Goal: Find specific page/section: Find specific page/section

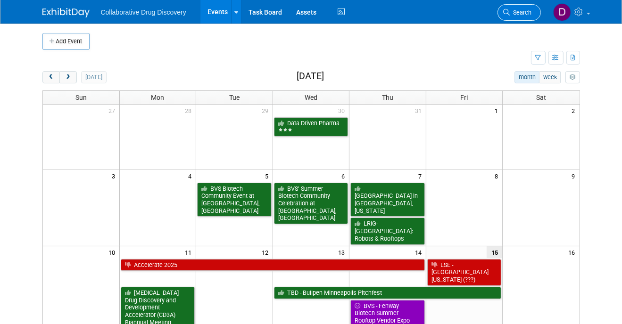
click at [527, 16] on span "Search" at bounding box center [521, 12] width 22 height 7
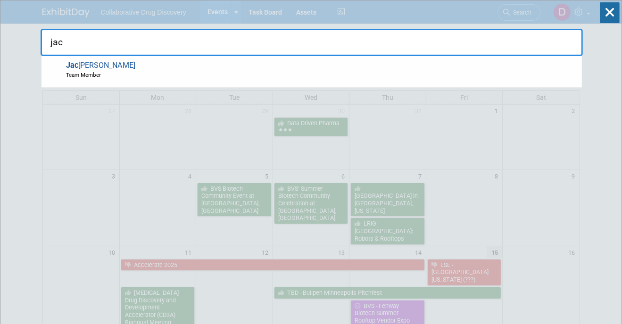
click at [222, 42] on input "jac" at bounding box center [312, 42] width 542 height 27
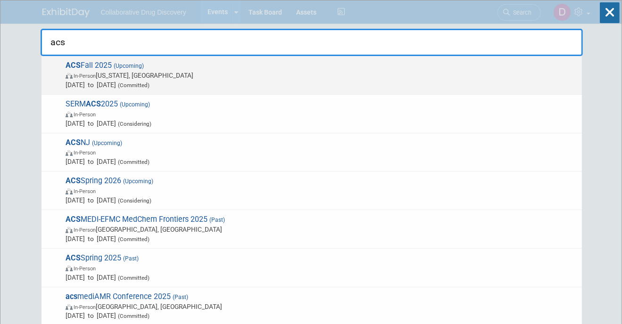
type input "acs"
click at [136, 66] on span "(Upcoming)" at bounding box center [128, 66] width 32 height 7
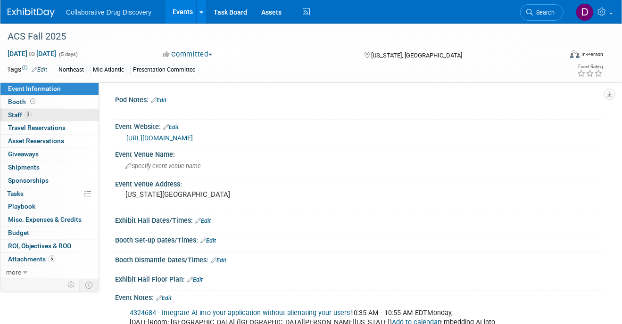
click at [49, 114] on link "3 Staff 3" at bounding box center [49, 115] width 98 height 13
